Goal: Browse casually: Explore the website without a specific task or goal

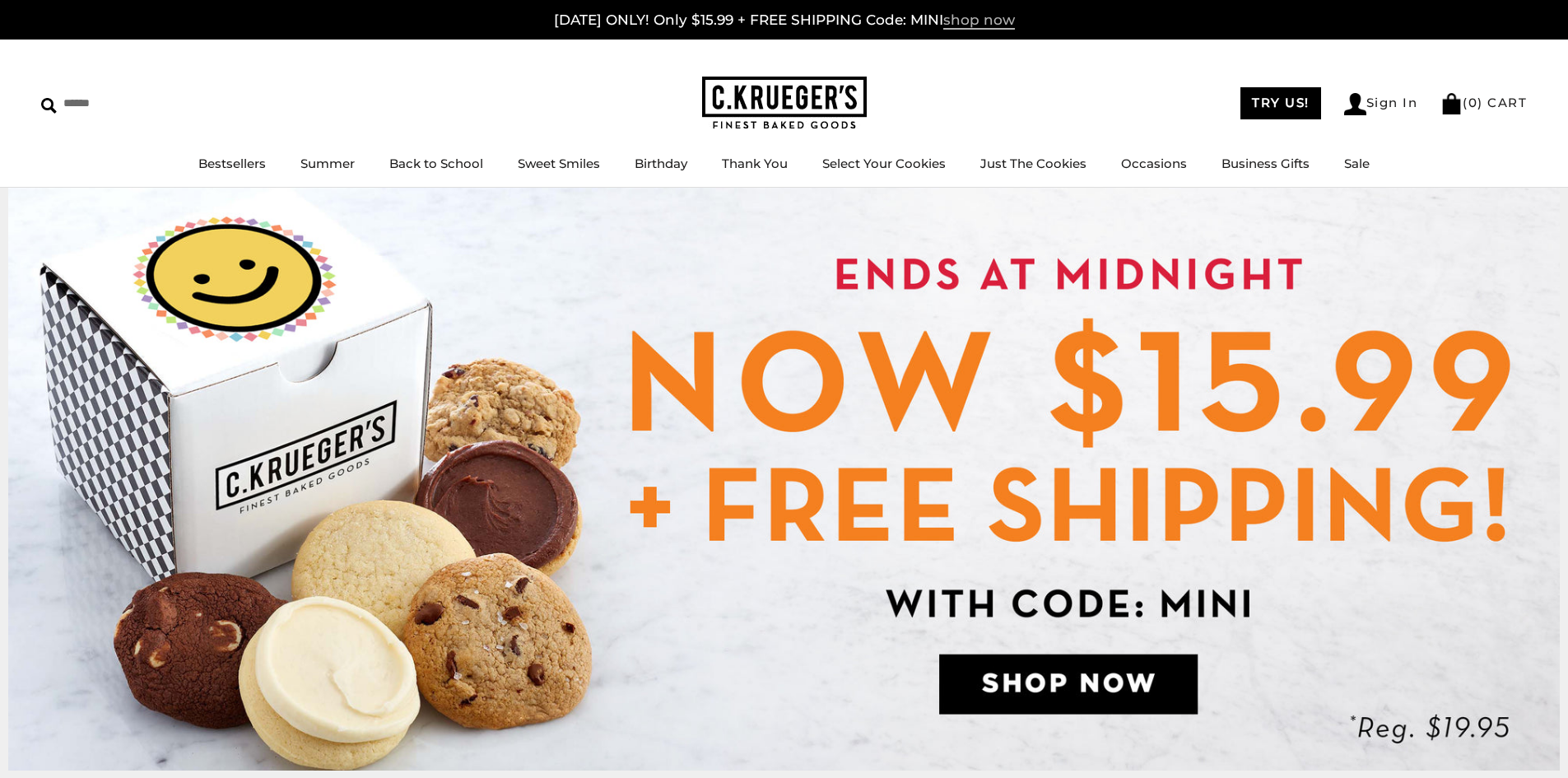
click at [961, 18] on span "shop now" at bounding box center [979, 21] width 72 height 18
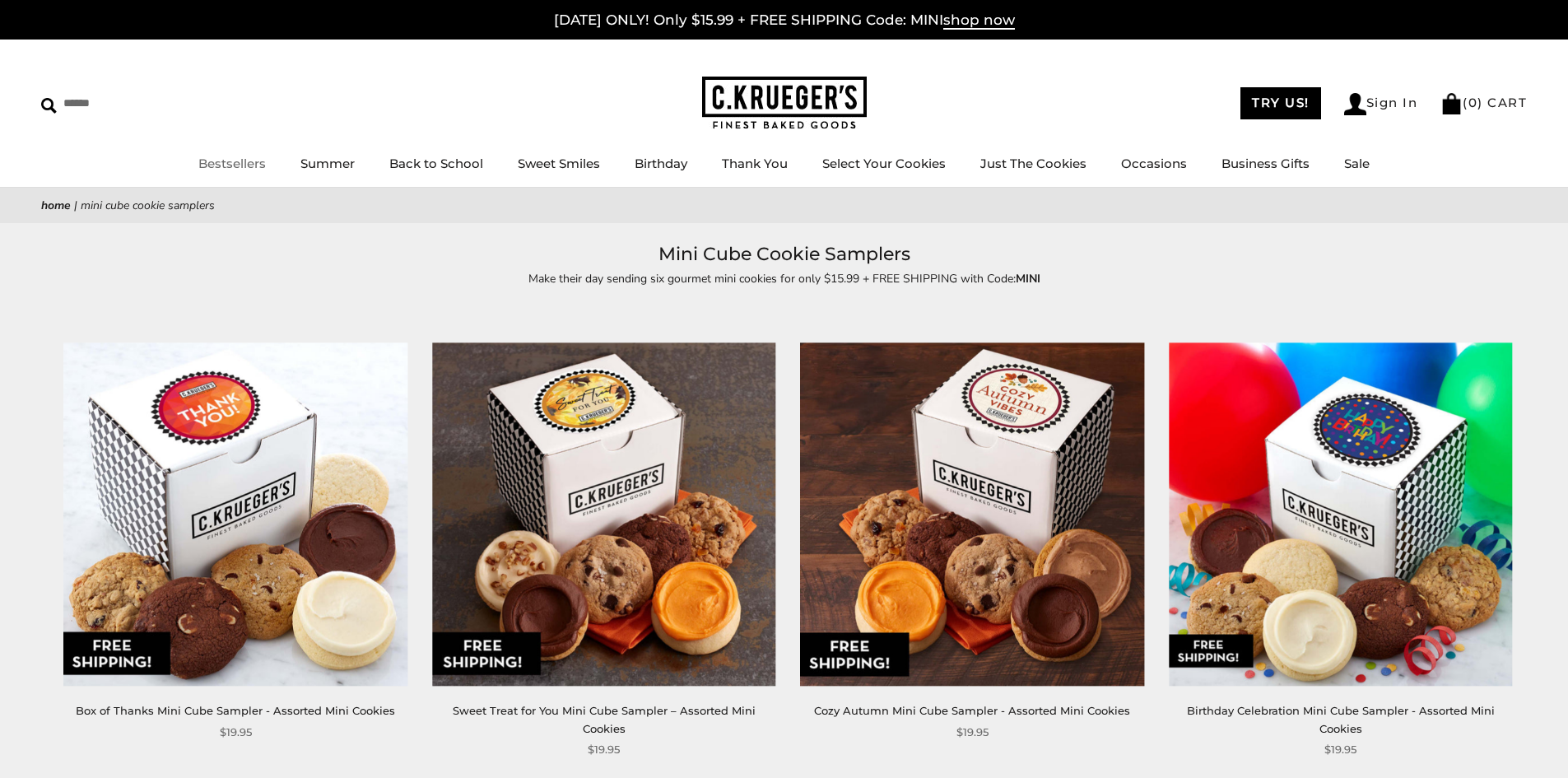
click at [832, 96] on img at bounding box center [784, 103] width 165 height 54
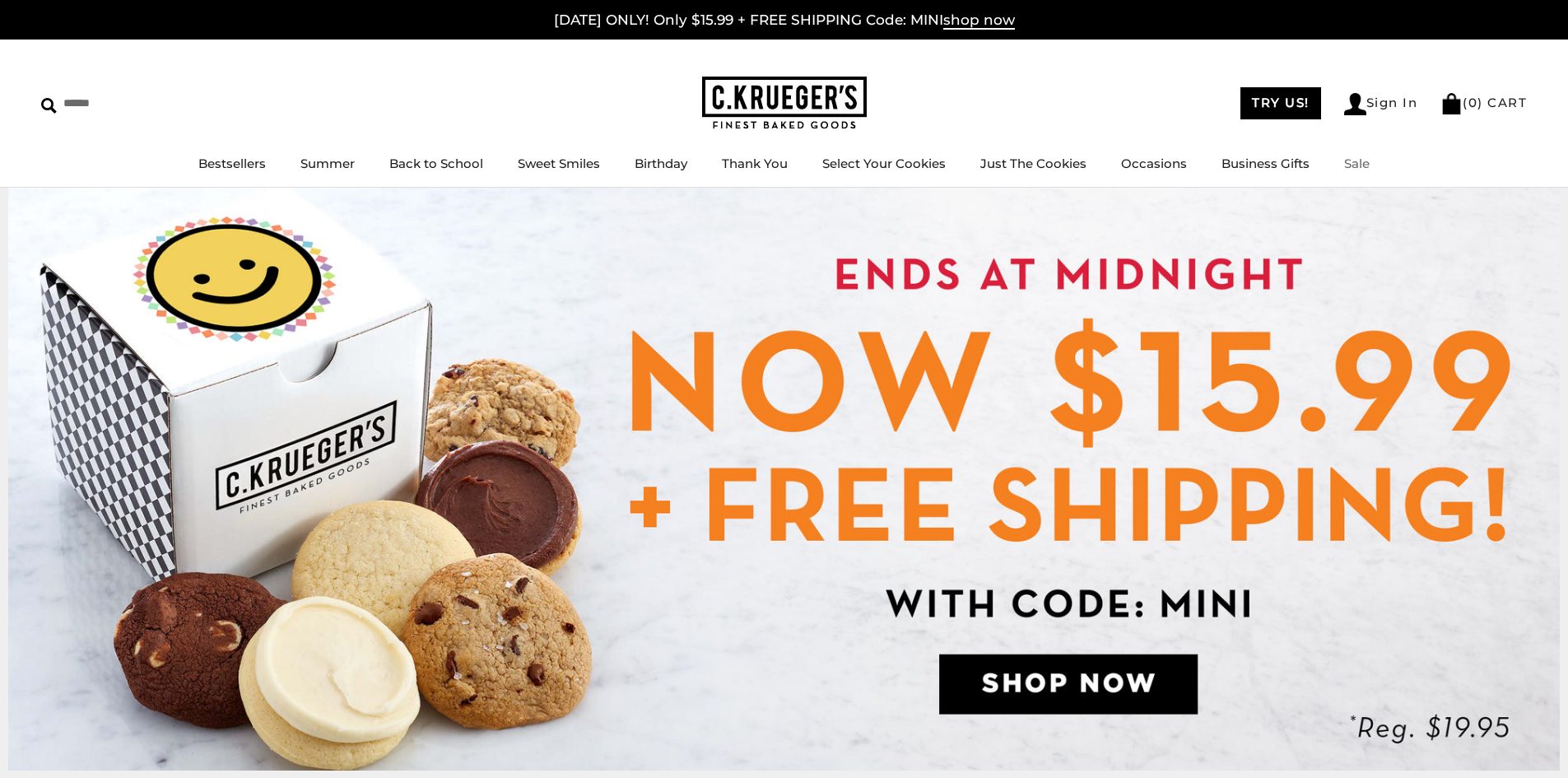
click at [1351, 160] on link "Sale" at bounding box center [1357, 163] width 26 height 16
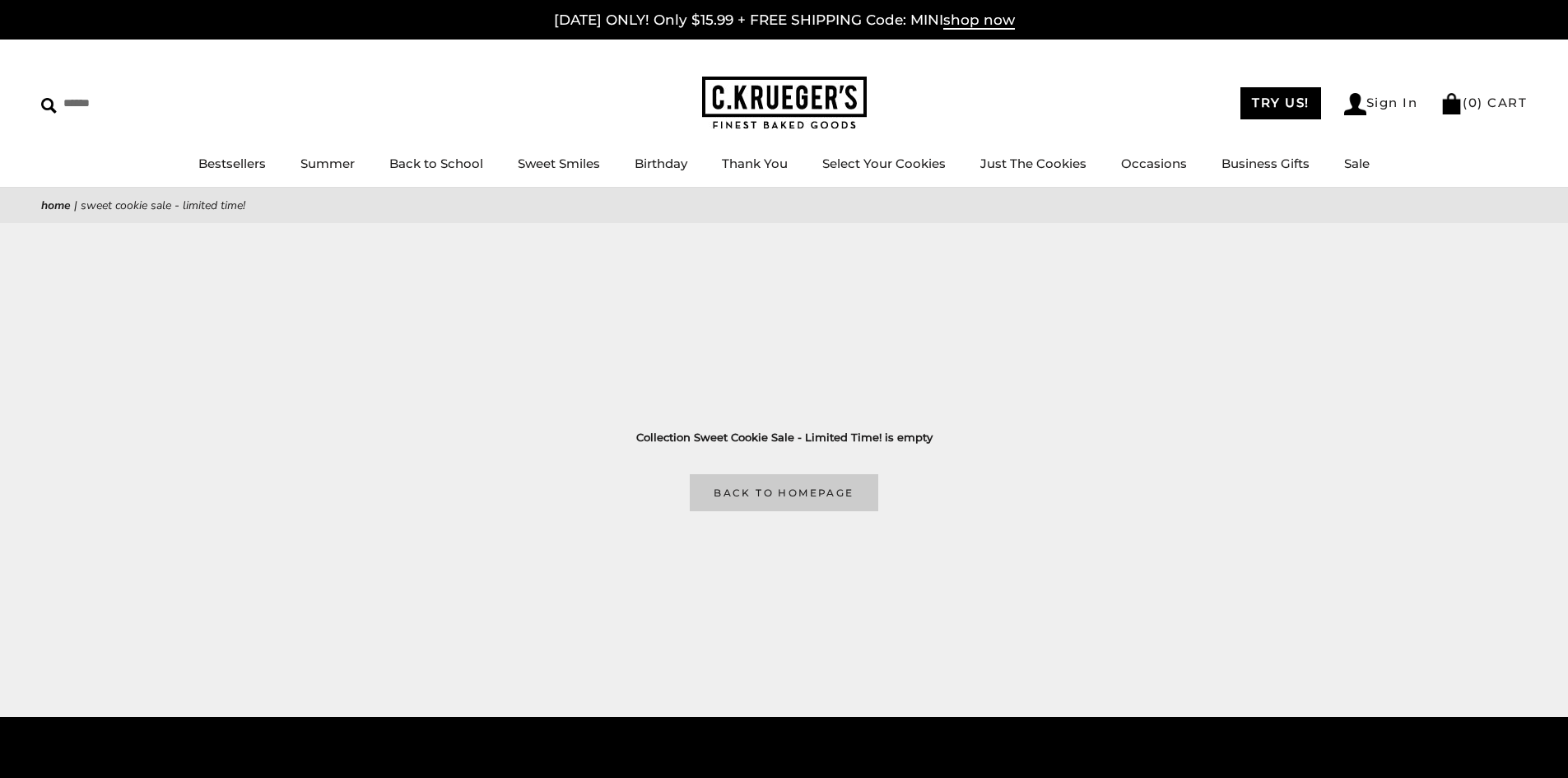
click at [778, 489] on link "Back to homepage" at bounding box center [784, 493] width 188 height 37
